Goal: Task Accomplishment & Management: Manage account settings

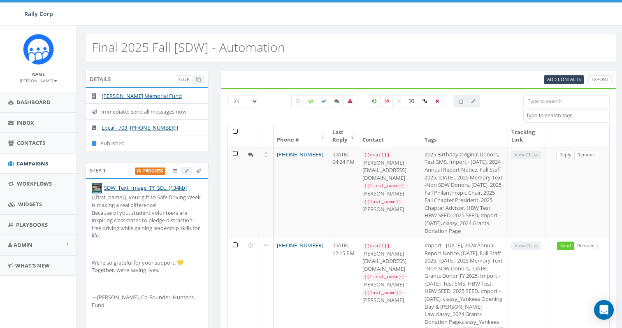
select select
click at [574, 81] on span "Add Contacts" at bounding box center [564, 79] width 34 height 6
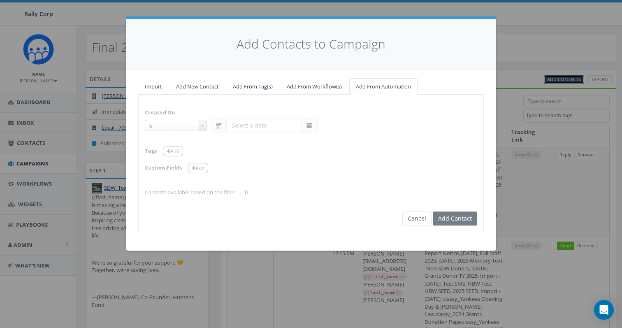
select select "contains"
select select
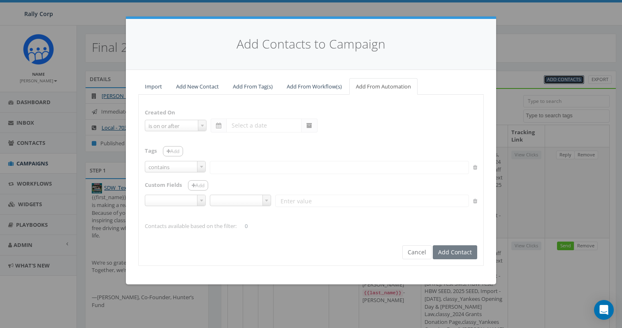
select select "is on or after"
type input "[DATE]"
select select
type input "[SDW]"
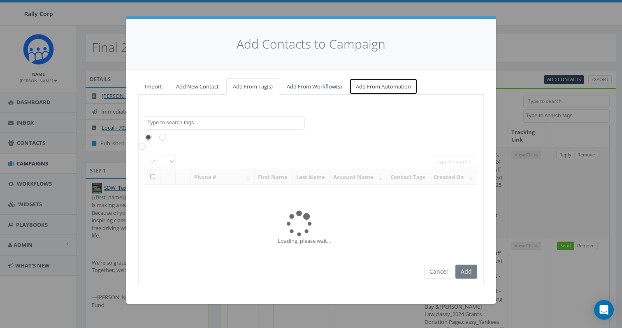
click at [379, 88] on link "Add From Automation" at bounding box center [383, 86] width 68 height 17
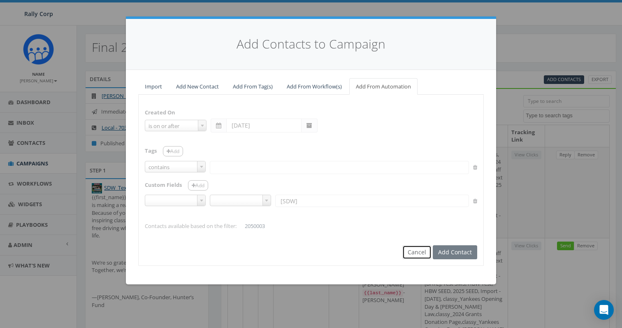
click at [424, 253] on button "Cancel" at bounding box center [416, 252] width 29 height 14
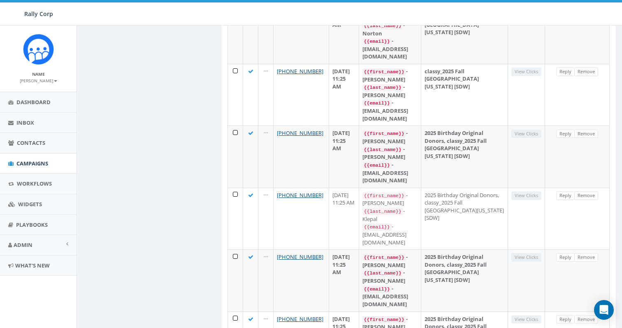
scroll to position [1239, 0]
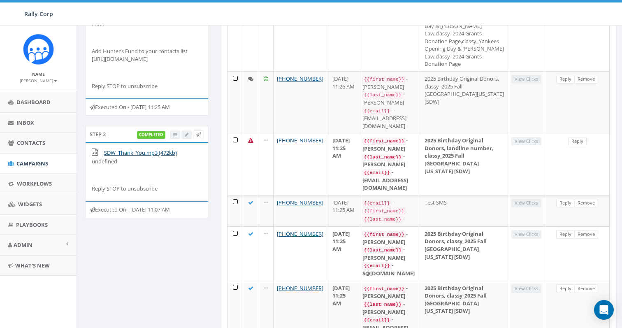
scroll to position [0, 0]
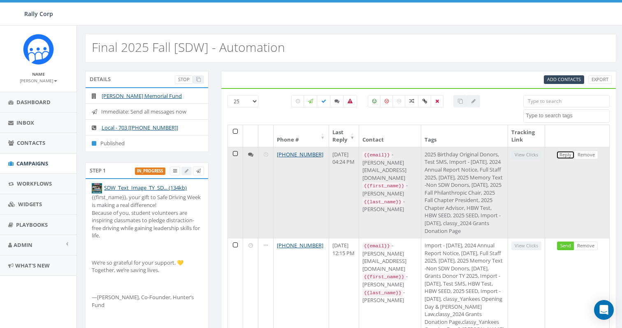
click at [570, 154] on link "Reply" at bounding box center [565, 155] width 19 height 9
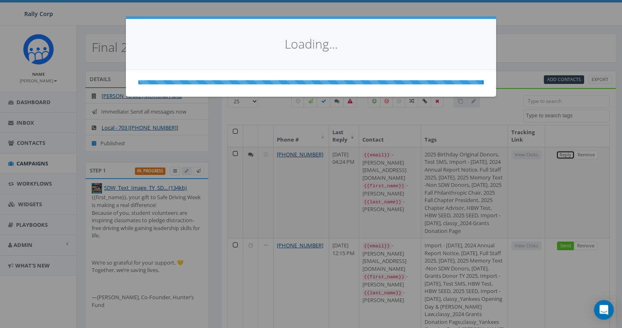
select select
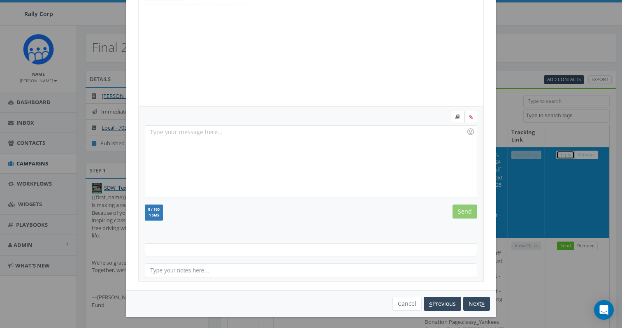
scroll to position [84, 0]
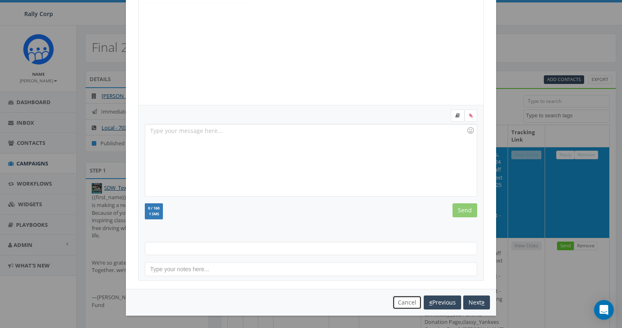
click at [405, 303] on button "Cancel" at bounding box center [406, 302] width 29 height 14
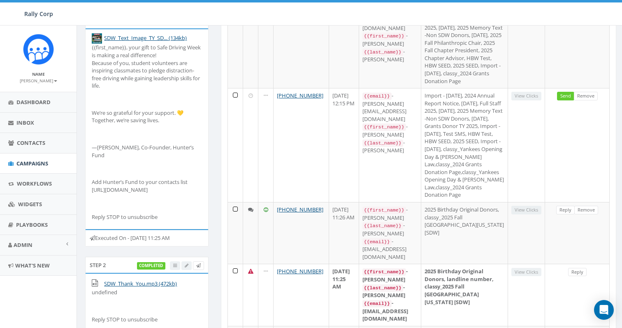
scroll to position [148, 0]
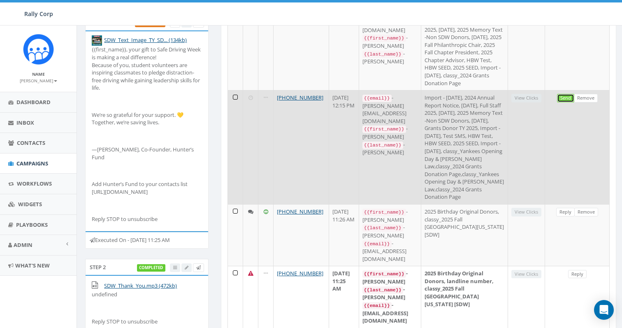
click at [567, 102] on link "Send" at bounding box center [565, 98] width 17 height 9
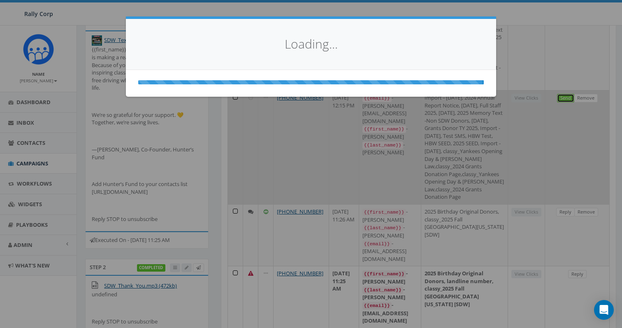
scroll to position [0, 0]
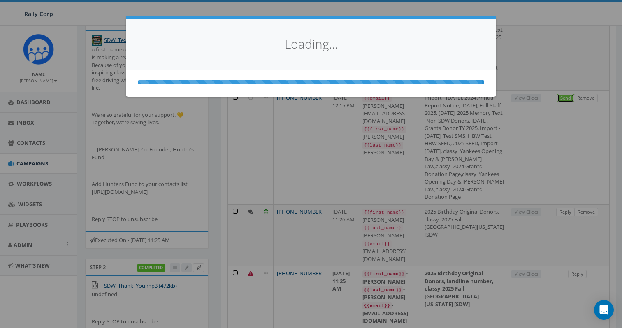
select select
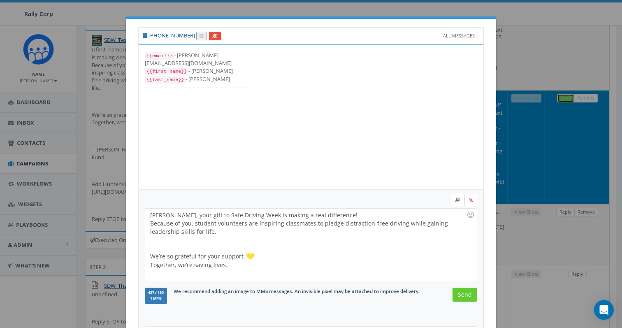
scroll to position [84, 0]
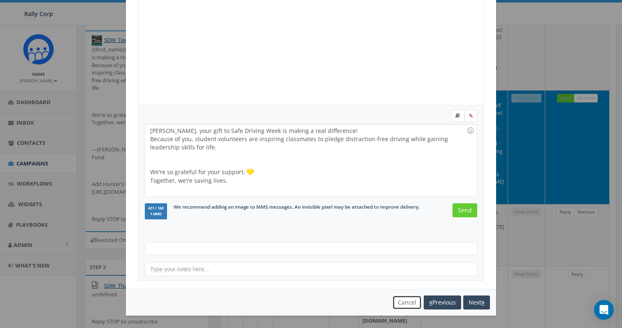
click at [403, 299] on button "Cancel" at bounding box center [406, 302] width 29 height 14
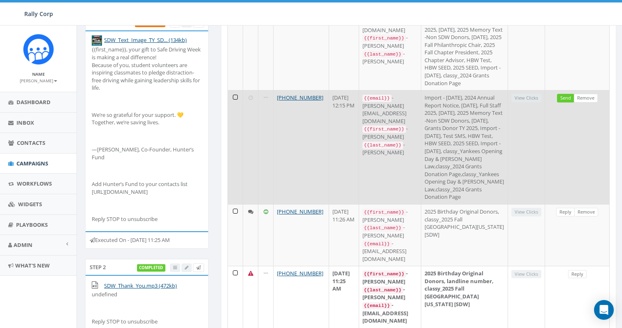
drag, startPoint x: 317, startPoint y: 166, endPoint x: 271, endPoint y: 165, distance: 46.5
click at [274, 165] on td "[PHONE_NUMBER]" at bounding box center [302, 147] width 56 height 114
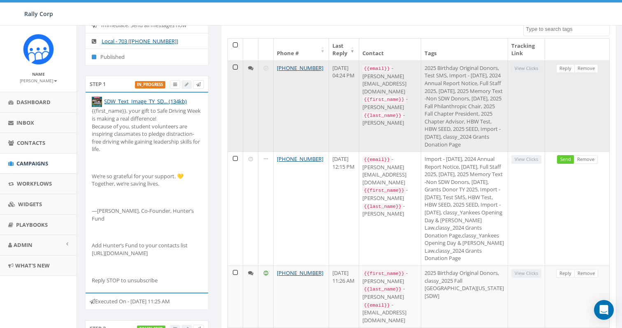
scroll to position [128, 0]
